Goal: Information Seeking & Learning: Learn about a topic

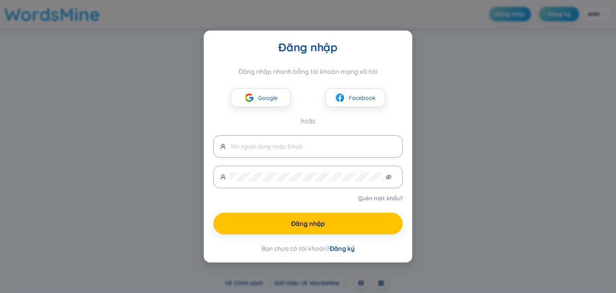
click at [472, 117] on div "Đăng nhập Đăng nhập nhanh bằng tài khoản mạng xã hội Google Facebook hoặc Quên …" at bounding box center [308, 146] width 616 height 293
click at [395, 95] on div "Facebook" at bounding box center [355, 97] width 95 height 19
click at [119, 50] on div "Đăng nhập Đăng nhập nhanh bằng tài khoản mạng xã hội Google Facebook hoặc Quên …" at bounding box center [308, 146] width 616 height 293
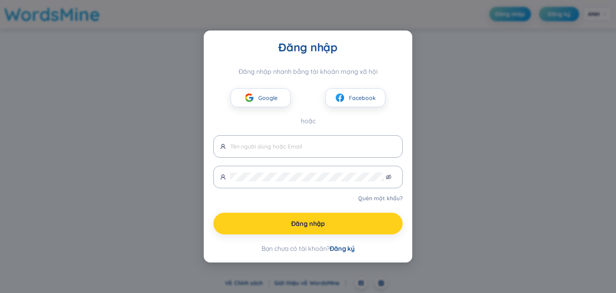
click at [357, 225] on button "Đăng nhập" at bounding box center [307, 223] width 189 height 22
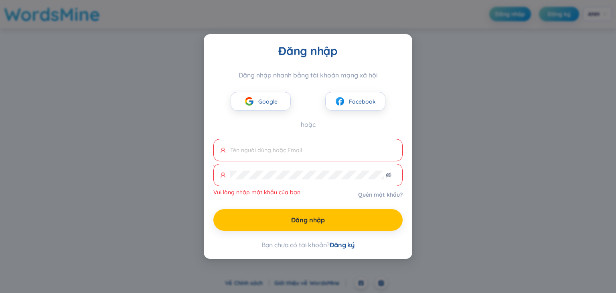
click at [351, 246] on font "Đăng ký" at bounding box center [342, 245] width 25 height 8
click at [265, 96] on button "Google" at bounding box center [261, 101] width 60 height 19
click at [338, 156] on span at bounding box center [307, 150] width 189 height 22
click at [347, 109] on button "Facebook" at bounding box center [355, 101] width 60 height 19
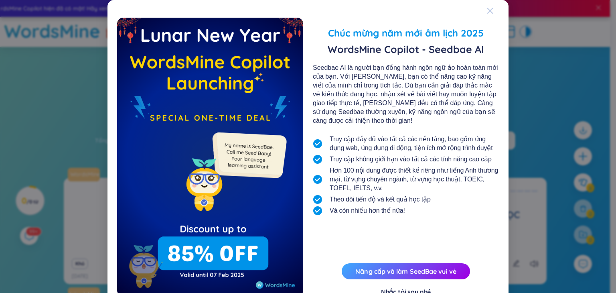
click at [487, 13] on icon "Đóng" at bounding box center [490, 11] width 6 height 6
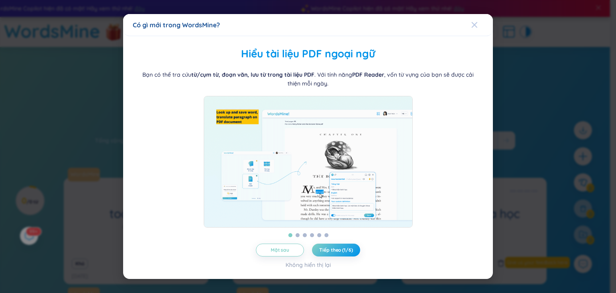
click at [479, 30] on span "Đóng" at bounding box center [482, 25] width 22 height 22
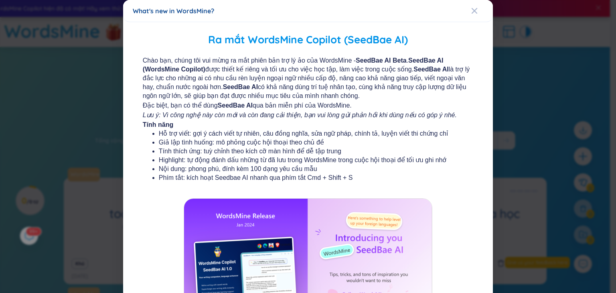
click at [479, 24] on div "What's new in WordsMine? Ra mắt WordsMine Copilot (SeedBae AI) Chào bạn, chúng …" at bounding box center [308, 146] width 616 height 293
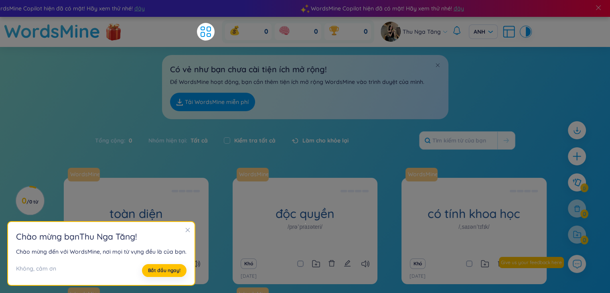
click at [499, 85] on div "Có vẻ như bạn chưa cài tiện ích mở rộng! Để WordsMine hoạt động, bạn cần thêm t…" at bounding box center [305, 83] width 610 height 72
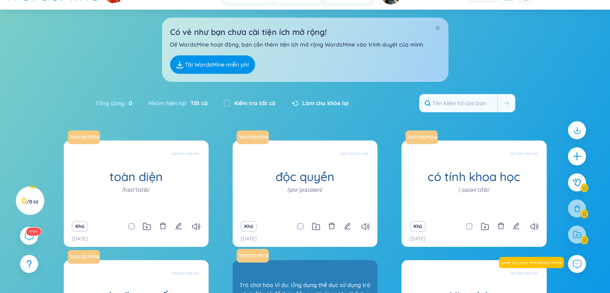
scroll to position [152, 0]
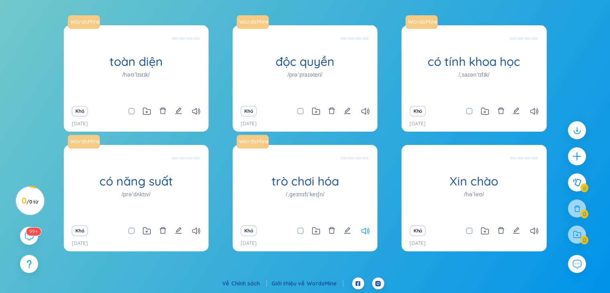
click at [363, 229] on icon at bounding box center [365, 230] width 8 height 7
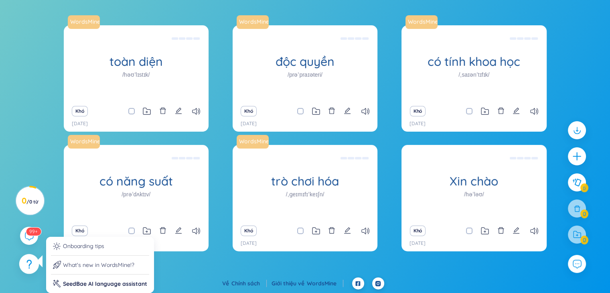
click at [30, 258] on div at bounding box center [29, 264] width 20 height 20
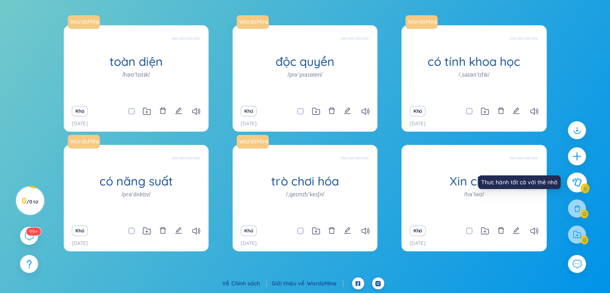
click at [571, 178] on button at bounding box center [577, 182] width 20 height 20
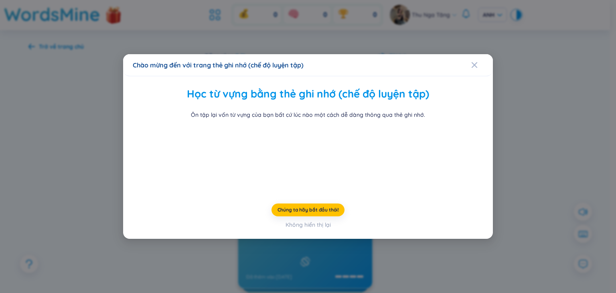
click at [510, 88] on div "Chào mừng đến với trang thẻ ghi nhớ (chế độ luyện tập) Học từ vựng bằng thẻ ghi…" at bounding box center [308, 146] width 616 height 293
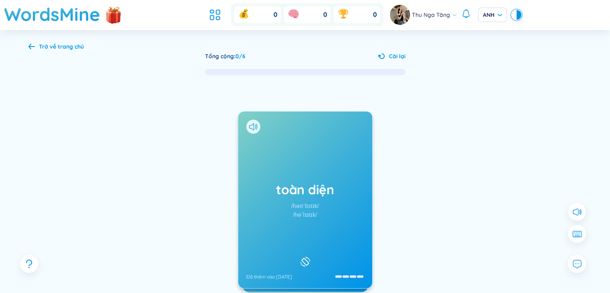
click at [255, 119] on div "toàn diện /həʊˈlɪstɪk/ /həˈlɪstɪk/ Đã thêm vào [DATE]" at bounding box center [305, 199] width 134 height 176
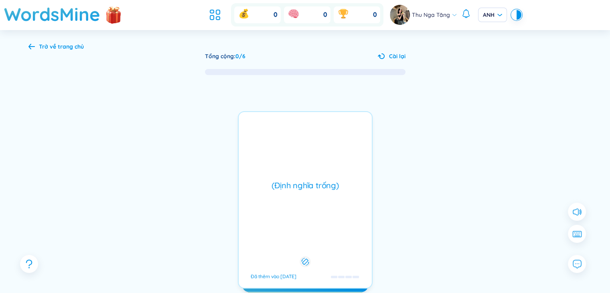
click at [293, 173] on div "(Định nghĩa trống) Đã thêm vào [DATE]" at bounding box center [305, 199] width 135 height 177
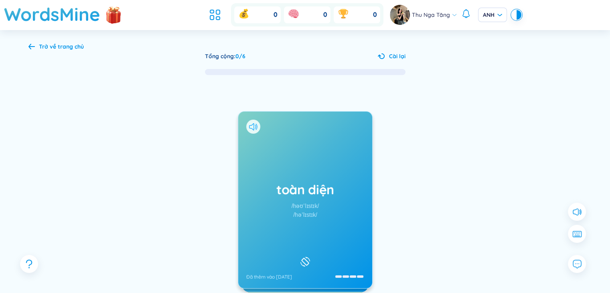
click at [253, 125] on icon at bounding box center [253, 126] width 8 height 7
click at [489, 11] on font "ANH" at bounding box center [489, 14] width 12 height 7
click at [486, 35] on font "Cài đặt ngôn ngữ" at bounding box center [492, 35] width 46 height 7
click at [516, 18] on div at bounding box center [518, 15] width 5 height 10
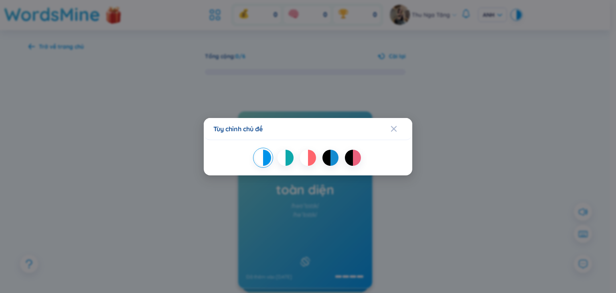
click at [455, 107] on div "Tùy chỉnh chủ đề" at bounding box center [308, 146] width 616 height 293
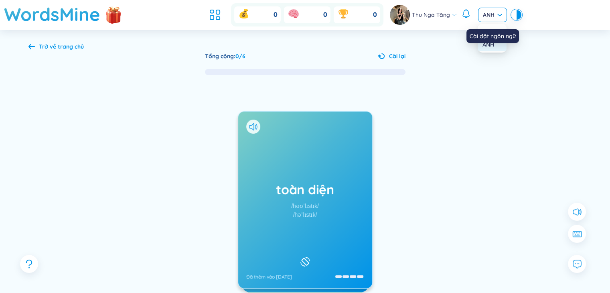
click at [488, 13] on font "ANH" at bounding box center [489, 14] width 12 height 7
click at [486, 47] on font "ANH" at bounding box center [488, 44] width 12 height 7
click at [58, 40] on div "Trở về trang chủ Tổng cộng : 0 / 6 Cài lại toàn diện /həʊˈlɪstɪk/ /həˈlɪstɪk/ Đ…" at bounding box center [304, 191] width 577 height 322
click at [53, 41] on div "Trở về trang chủ Tổng cộng : 0 / 6 Cài lại toàn diện /həʊˈlɪstɪk/ /həˈlɪstɪk/ Đ…" at bounding box center [304, 191] width 577 height 322
click at [52, 43] on font "Trở về trang chủ" at bounding box center [61, 46] width 45 height 7
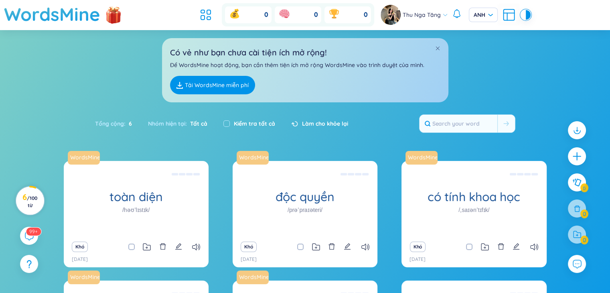
click at [26, 200] on font "6" at bounding box center [24, 197] width 4 height 10
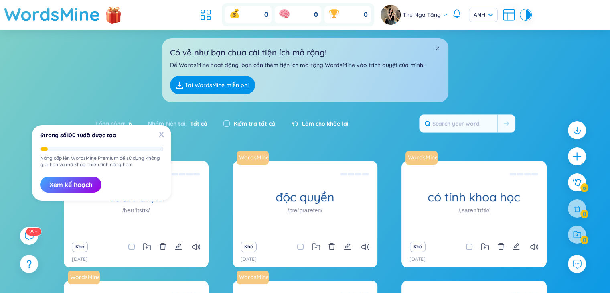
click at [175, 95] on div "Có vẻ như bạn chưa cài tiện ích mở rộng! Để WordsMine hoạt động, bạn cần thêm t…" at bounding box center [305, 70] width 286 height 64
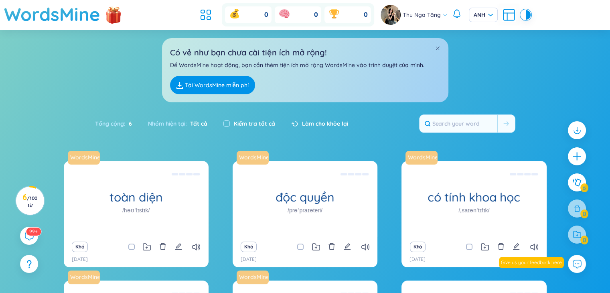
scroll to position [136, 0]
